Goal: Book appointment/travel/reservation

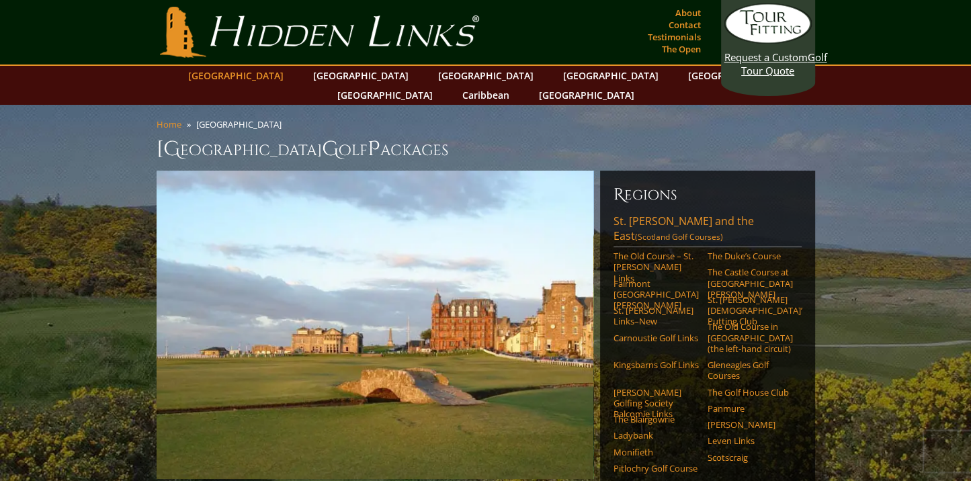
click at [270, 76] on link "[GEOGRAPHIC_DATA]" at bounding box center [235, 75] width 109 height 19
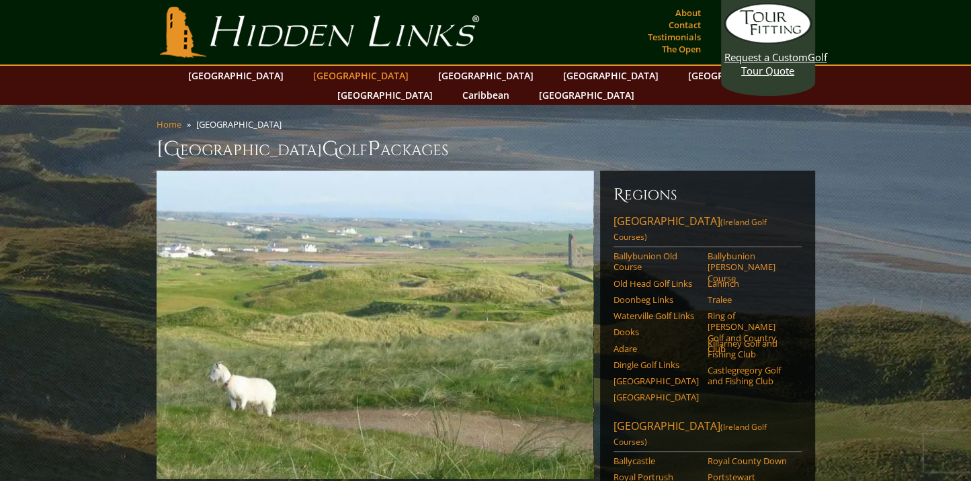
click at [350, 80] on link "[GEOGRAPHIC_DATA]" at bounding box center [361, 75] width 109 height 19
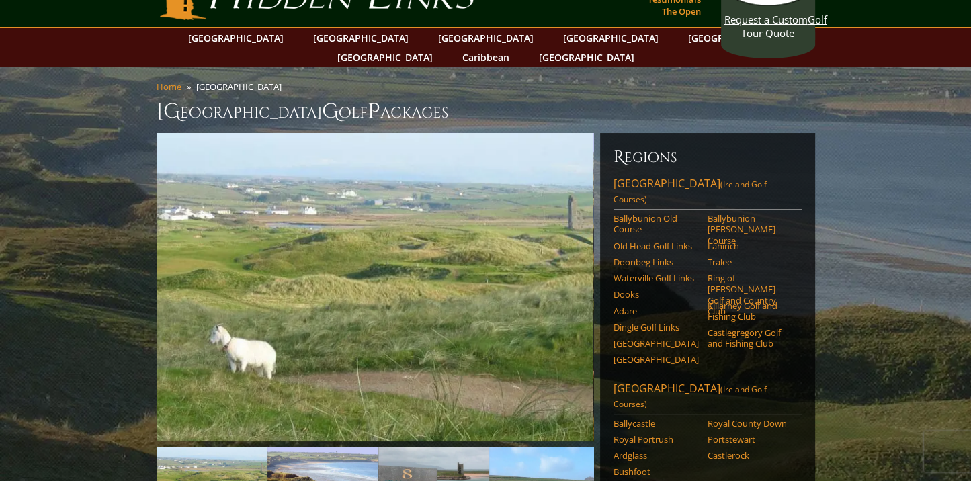
click at [650, 175] on div "Regions [GEOGRAPHIC_DATA] ([GEOGRAPHIC_DATA] Golf Courses) [GEOGRAPHIC_DATA] Ba…" at bounding box center [707, 489] width 215 height 713
click at [635, 213] on link "Ballybunion Old Course" at bounding box center [656, 224] width 85 height 22
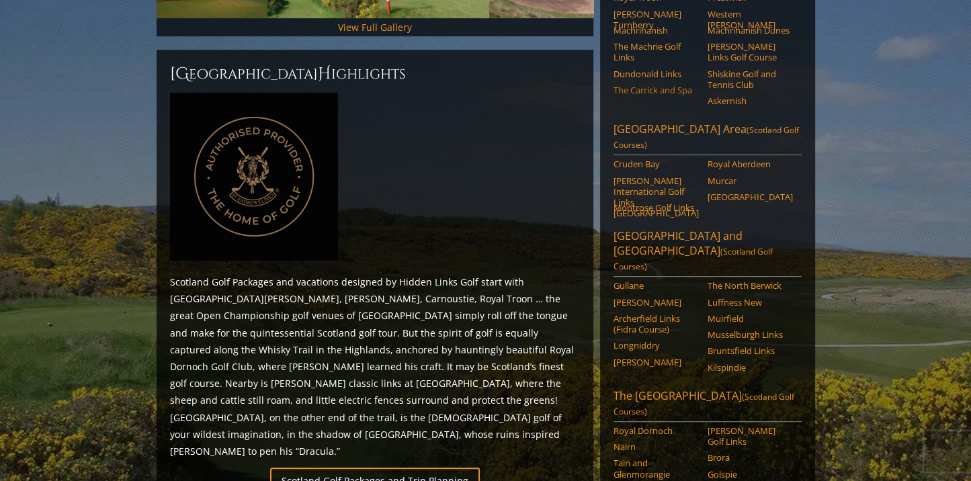
scroll to position [546, 0]
click at [676, 356] on li "[PERSON_NAME]" at bounding box center [661, 364] width 94 height 16
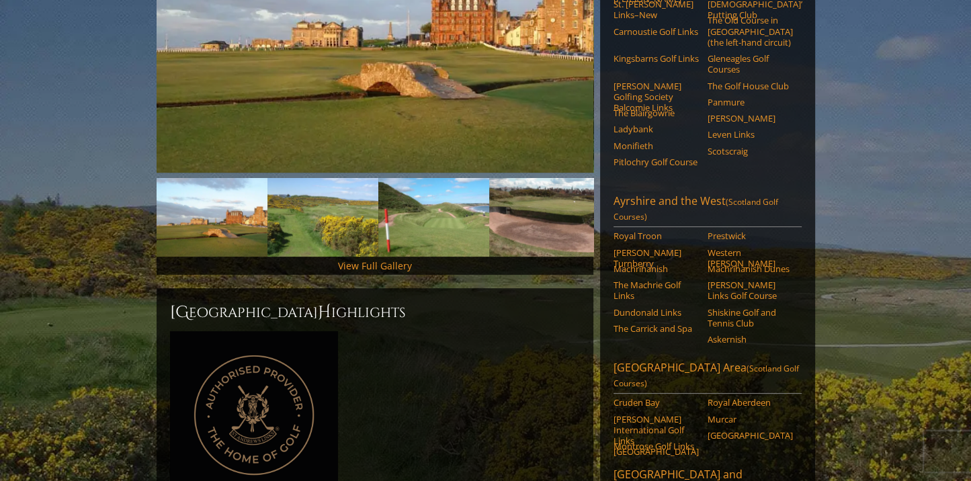
scroll to position [276, 0]
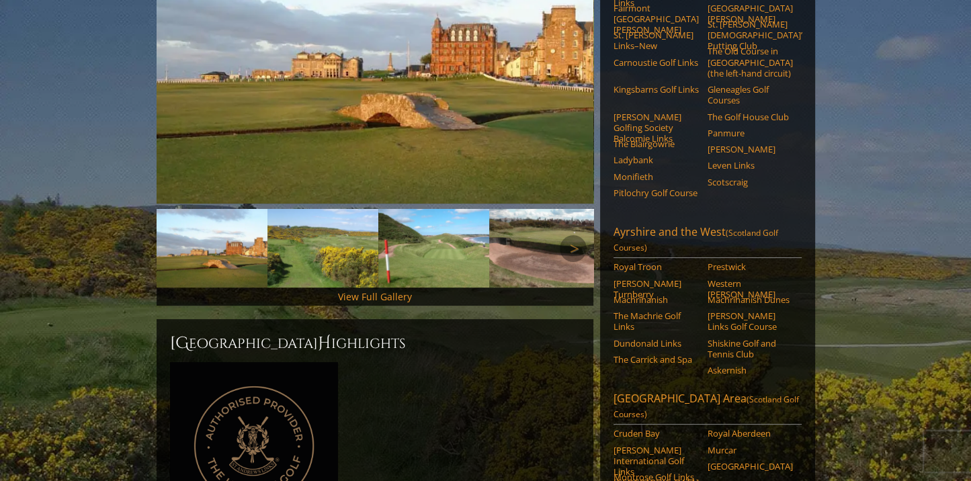
click at [217, 220] on img at bounding box center [212, 248] width 111 height 79
click at [483, 131] on img at bounding box center [375, 49] width 437 height 309
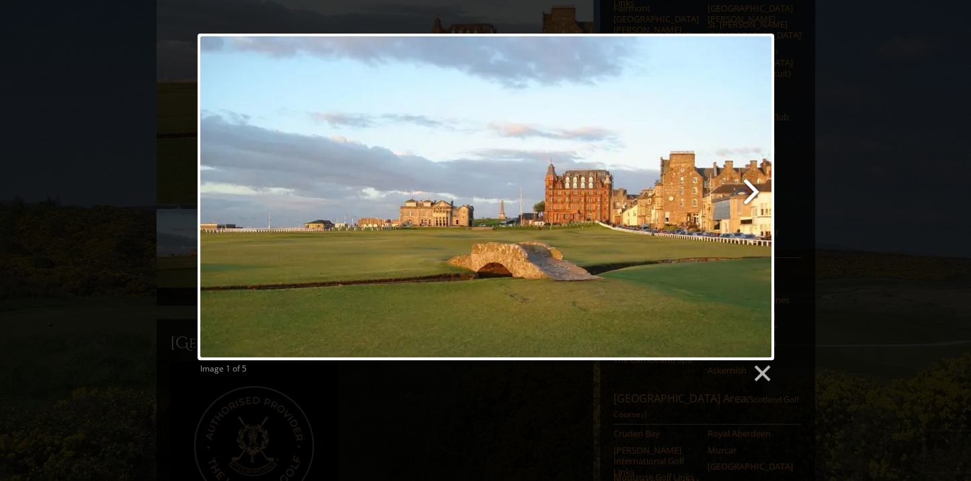
click at [752, 190] on link at bounding box center [589, 197] width 369 height 327
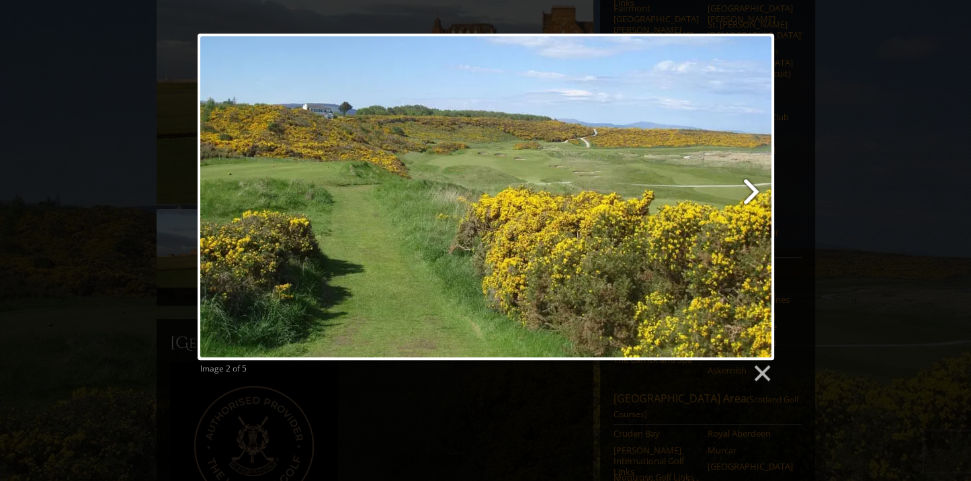
click at [752, 190] on link at bounding box center [589, 197] width 369 height 327
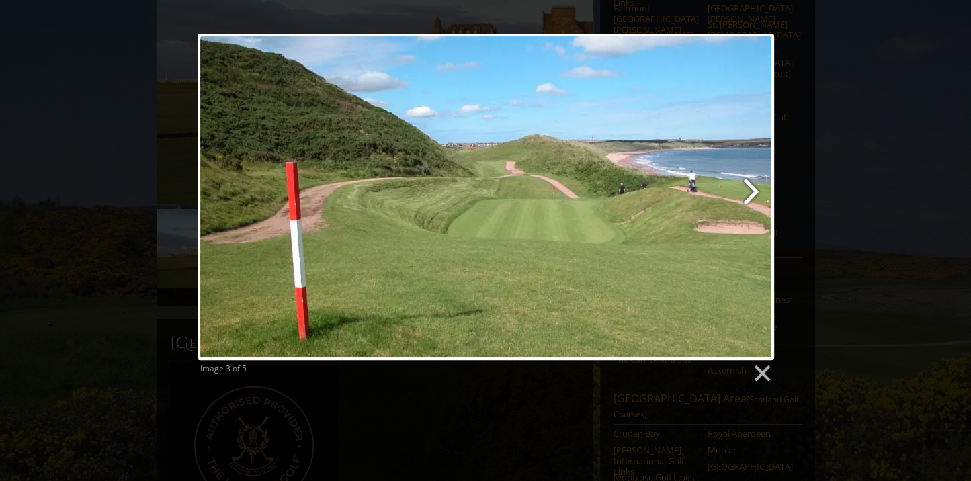
click at [747, 186] on link at bounding box center [589, 197] width 369 height 327
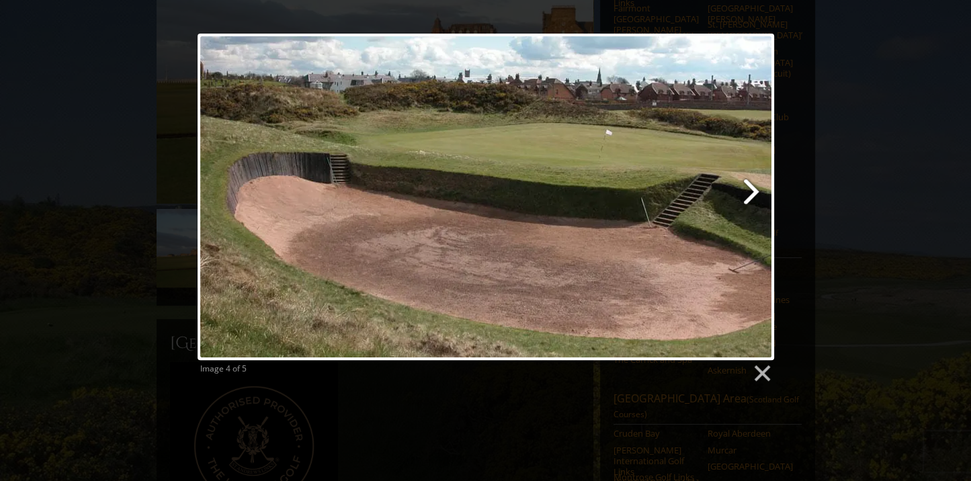
click at [747, 186] on link at bounding box center [589, 197] width 369 height 327
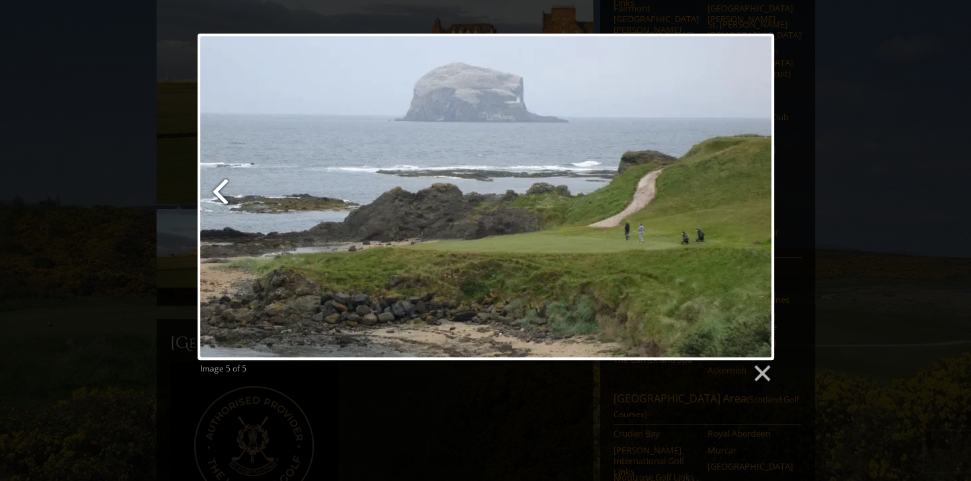
click at [217, 194] on link at bounding box center [296, 197] width 196 height 327
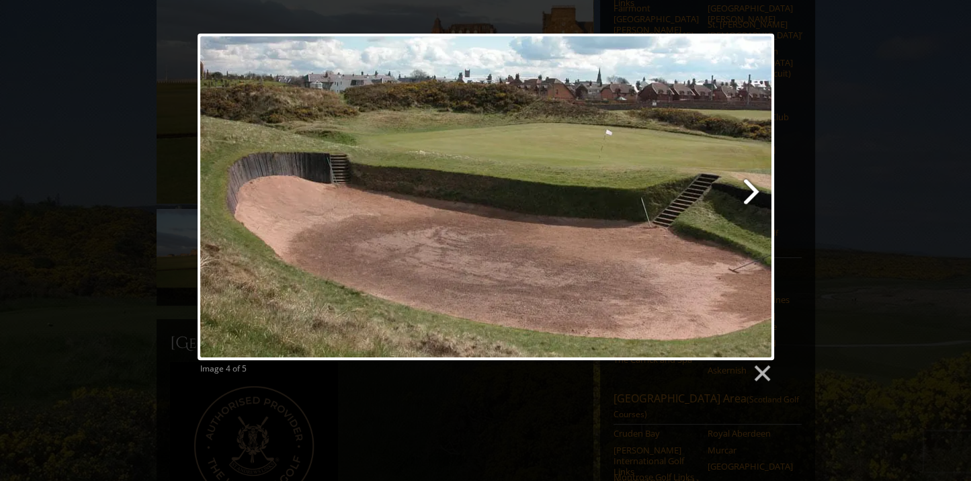
click at [753, 194] on link at bounding box center [589, 197] width 369 height 327
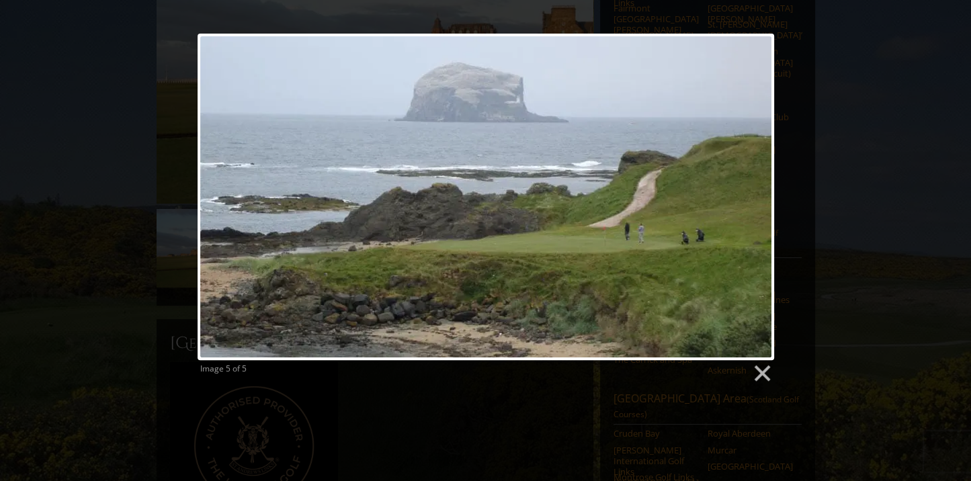
click at [753, 194] on div at bounding box center [486, 197] width 577 height 327
click at [41, 56] on div "Image 5 of 5" at bounding box center [485, 209] width 971 height 350
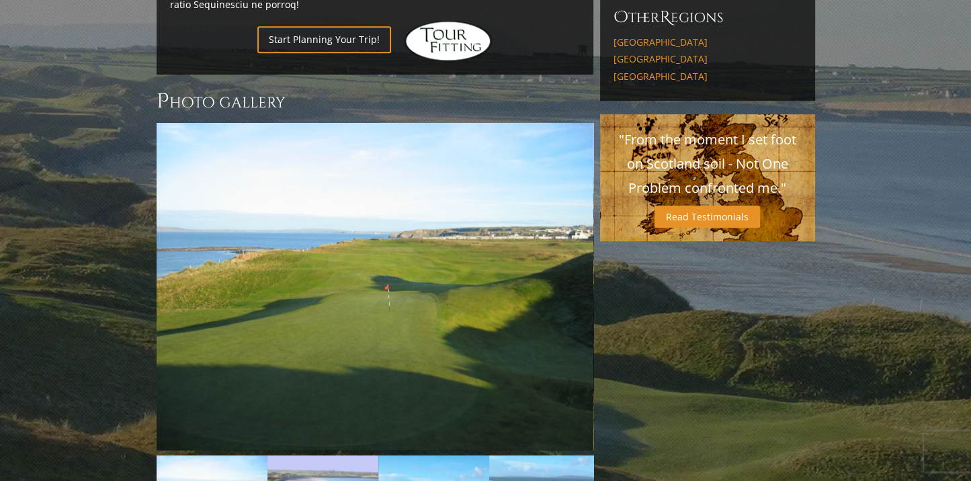
scroll to position [882, 0]
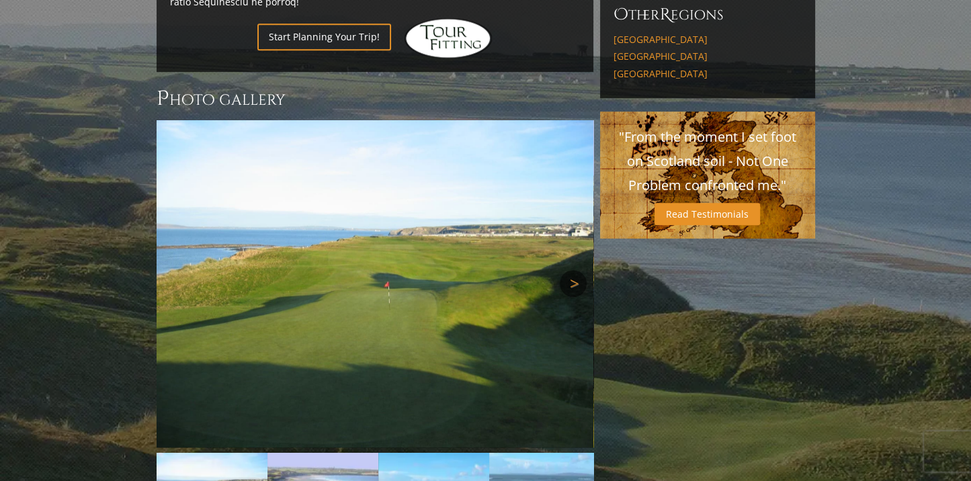
click at [573, 274] on link "Next" at bounding box center [573, 283] width 27 height 27
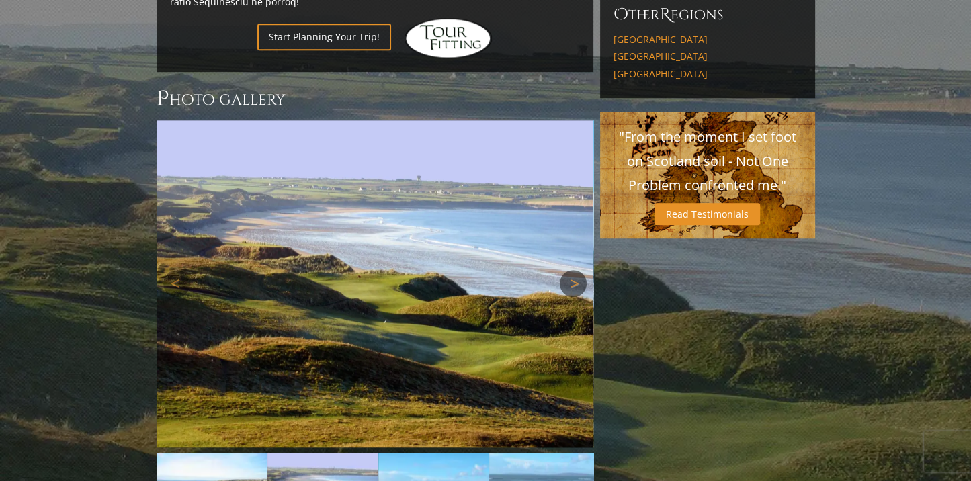
click at [573, 274] on link "Next" at bounding box center [573, 283] width 27 height 27
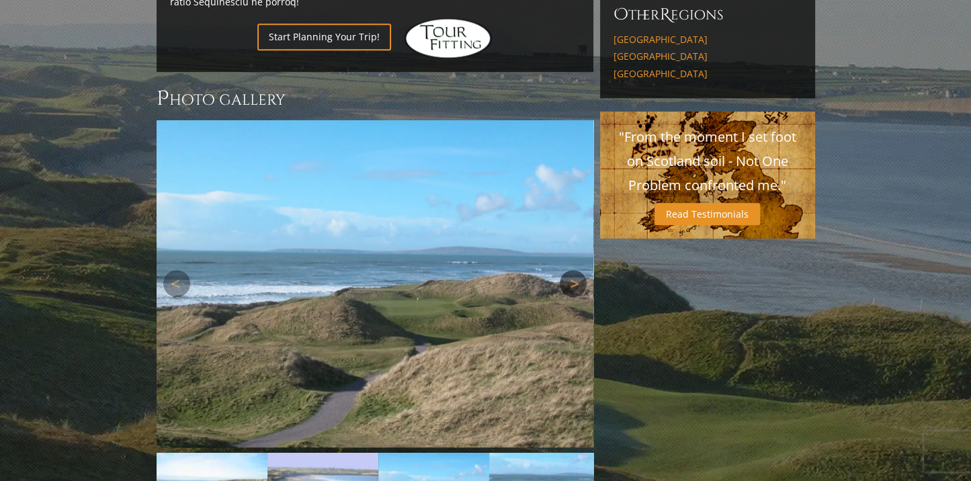
click at [573, 274] on link "Next" at bounding box center [573, 283] width 27 height 27
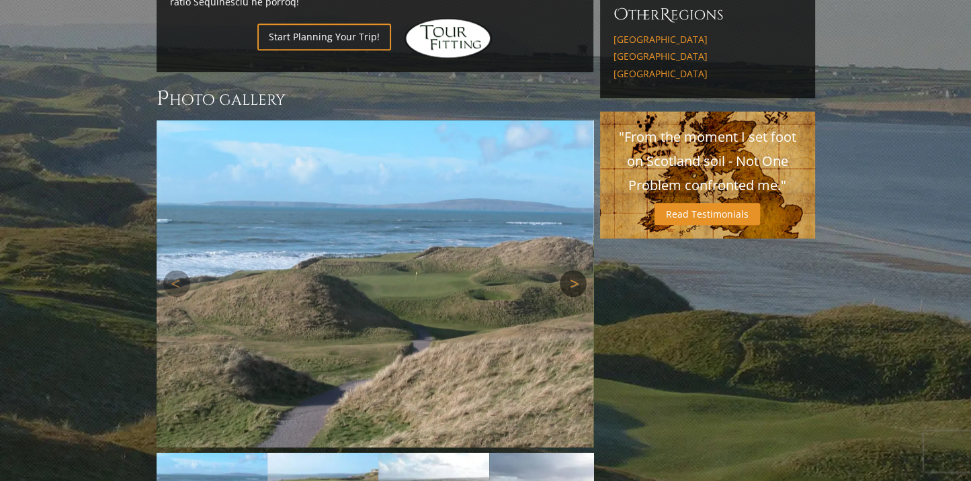
click at [573, 274] on link "Next" at bounding box center [573, 283] width 27 height 27
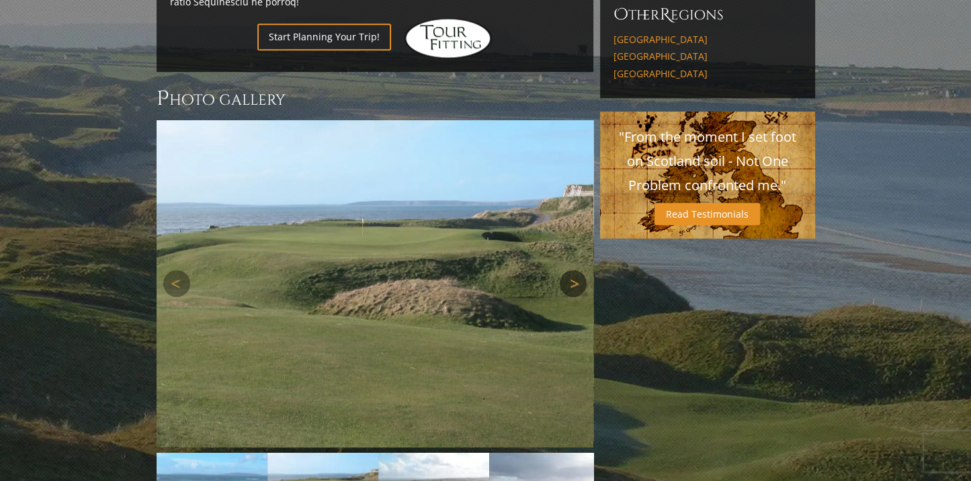
click at [573, 274] on link "Next" at bounding box center [573, 283] width 27 height 27
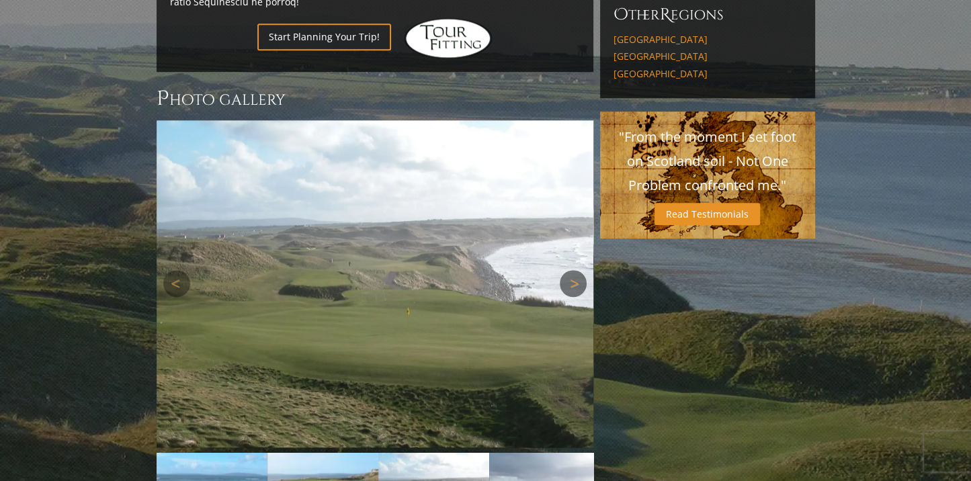
click at [573, 274] on link "Next" at bounding box center [573, 283] width 27 height 27
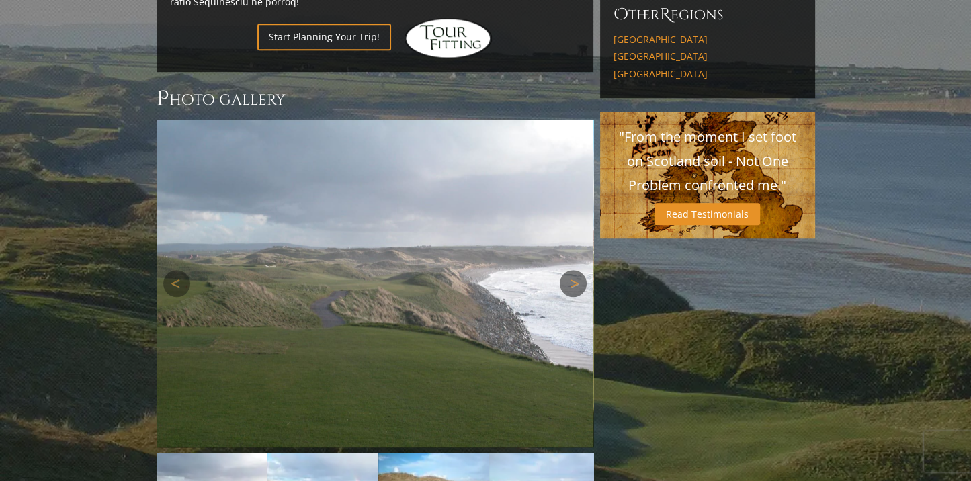
click at [573, 274] on link "Next" at bounding box center [573, 283] width 27 height 27
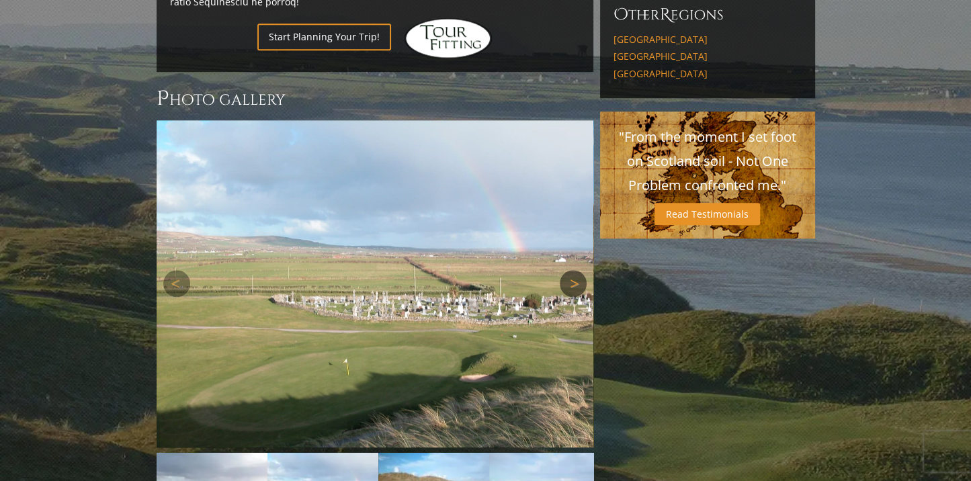
click at [573, 270] on link "Next" at bounding box center [573, 283] width 27 height 27
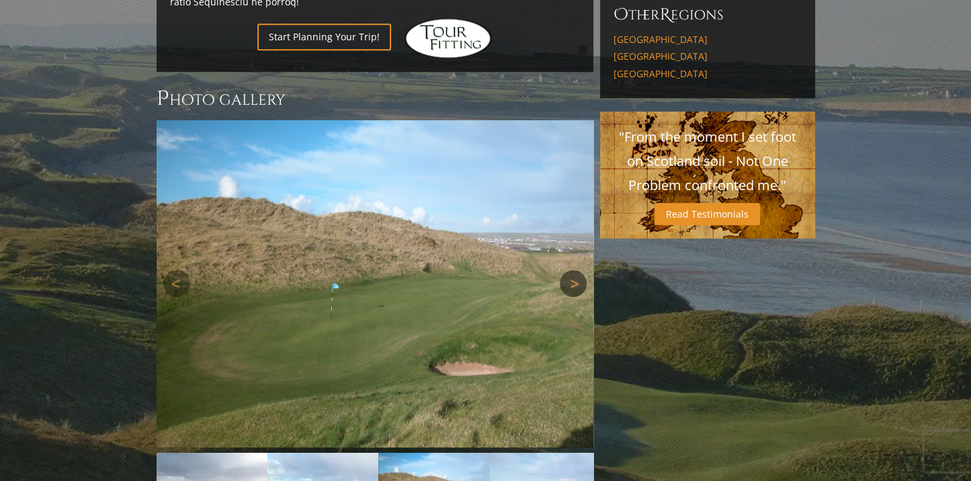
click at [573, 270] on link "Next" at bounding box center [573, 283] width 27 height 27
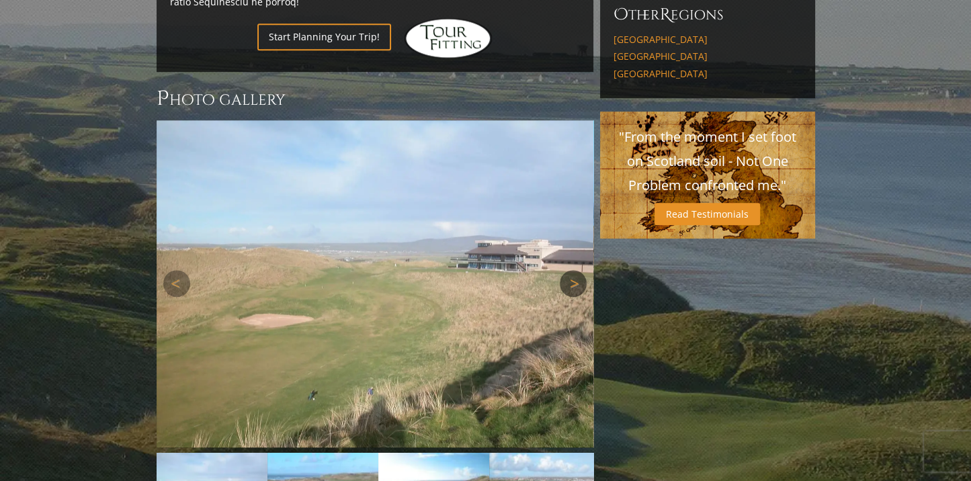
click at [571, 270] on link "Next" at bounding box center [573, 283] width 27 height 27
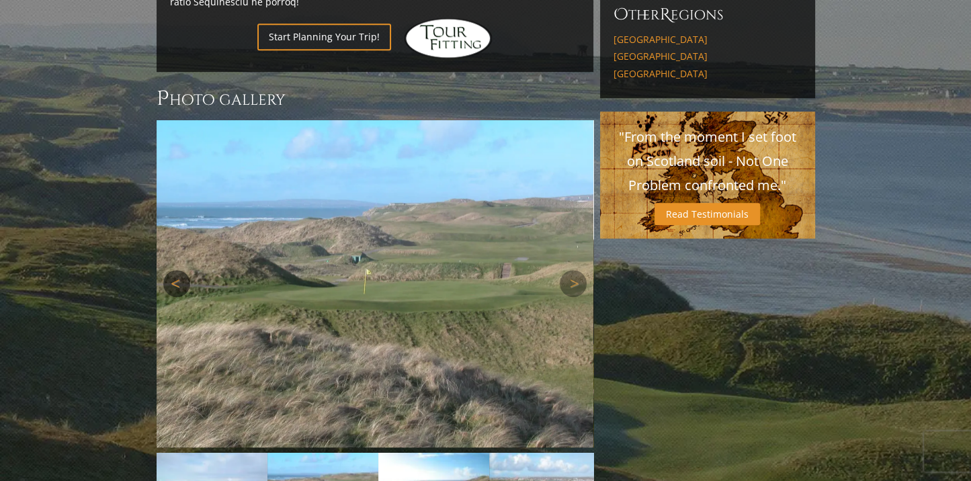
click at [177, 270] on link "Previous" at bounding box center [176, 283] width 27 height 27
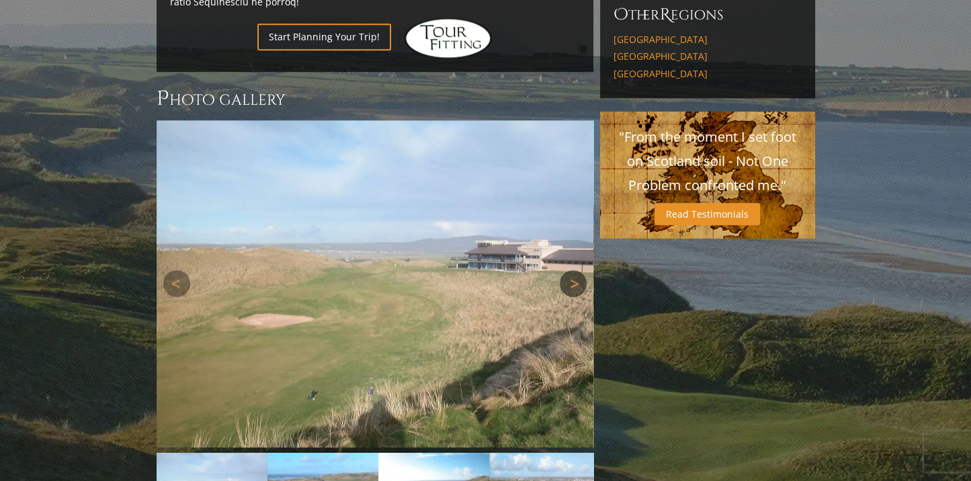
click at [561, 270] on link "Next" at bounding box center [573, 283] width 27 height 27
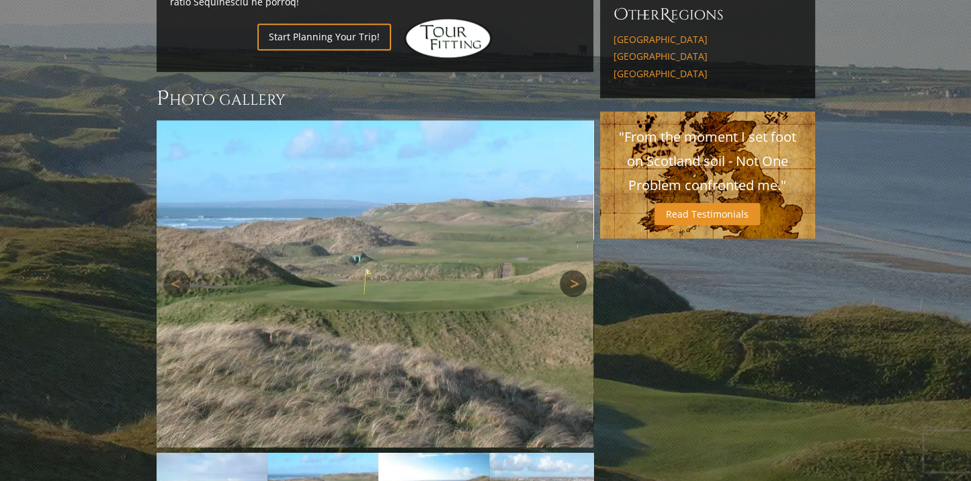
click at [562, 270] on link "Next" at bounding box center [573, 283] width 27 height 27
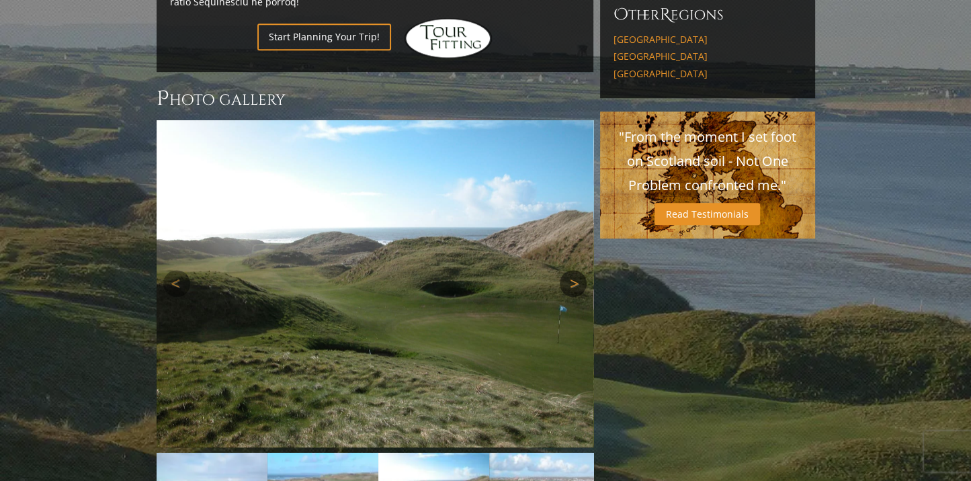
click at [567, 270] on link "Next" at bounding box center [573, 283] width 27 height 27
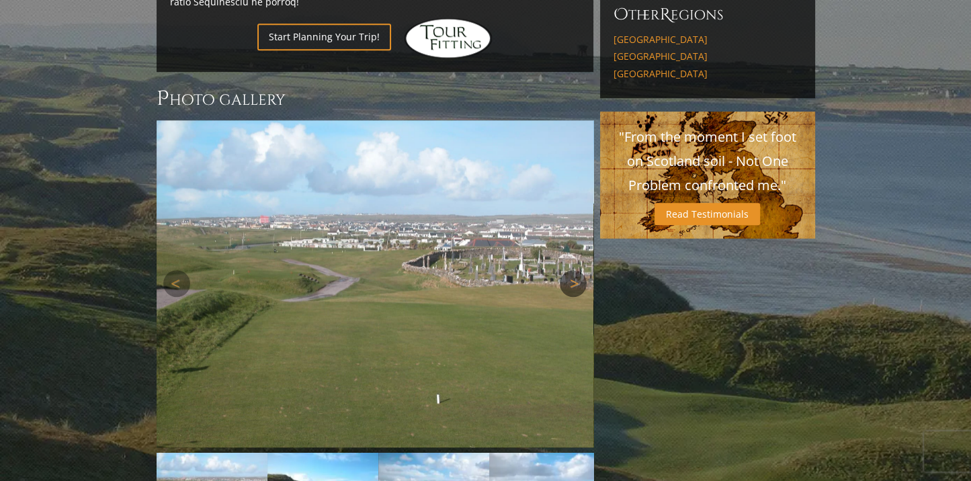
click at [567, 270] on link "Next" at bounding box center [573, 283] width 27 height 27
